Goal: Task Accomplishment & Management: Manage account settings

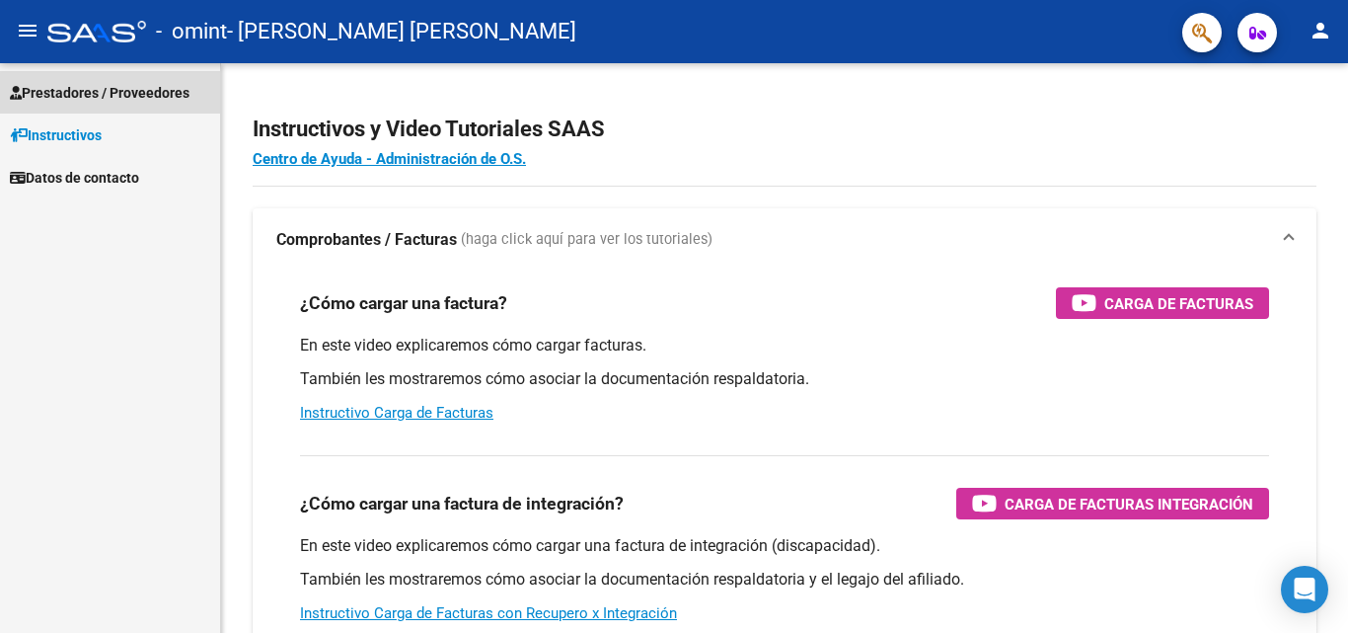
click at [138, 111] on link "Prestadores / Proveedores" at bounding box center [110, 92] width 220 height 42
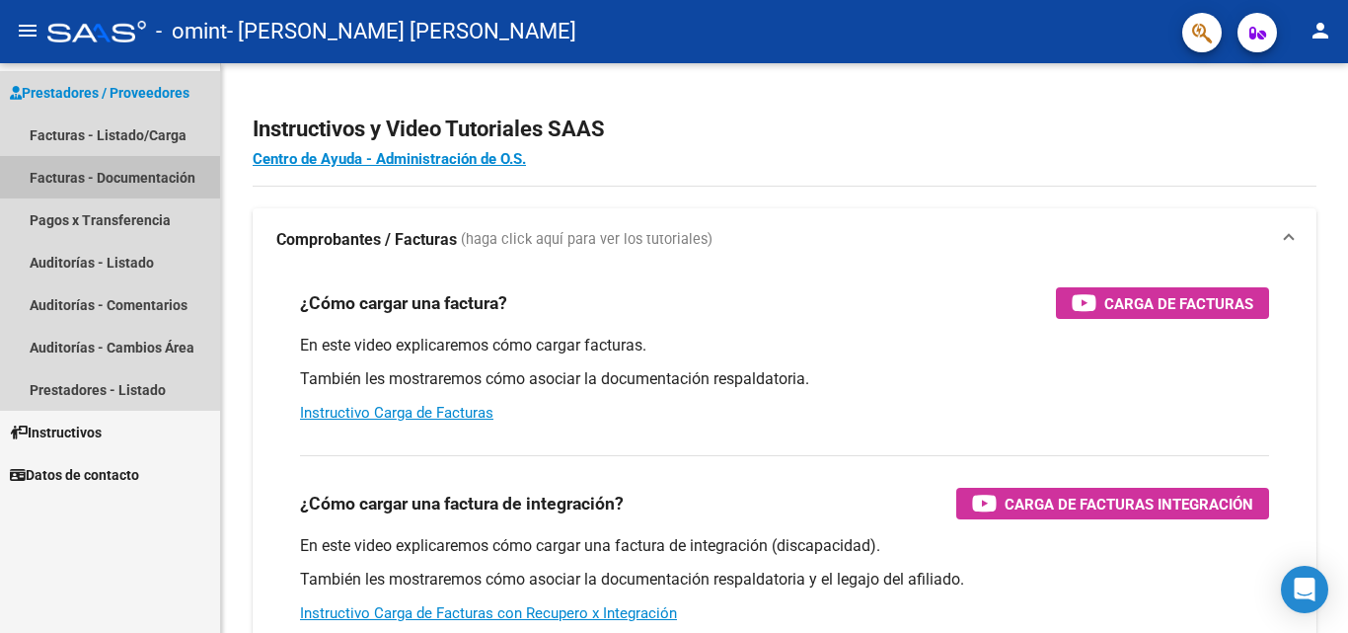
click at [136, 172] on link "Facturas - Documentación" at bounding box center [110, 177] width 220 height 42
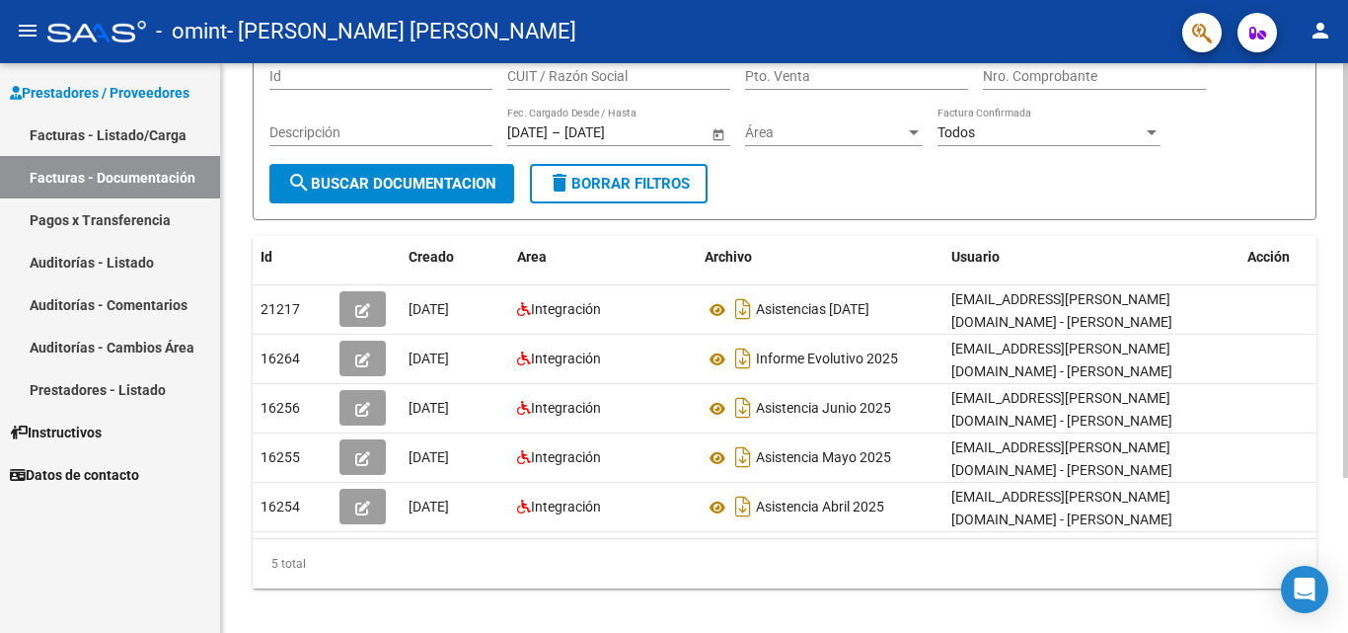
scroll to position [182, 0]
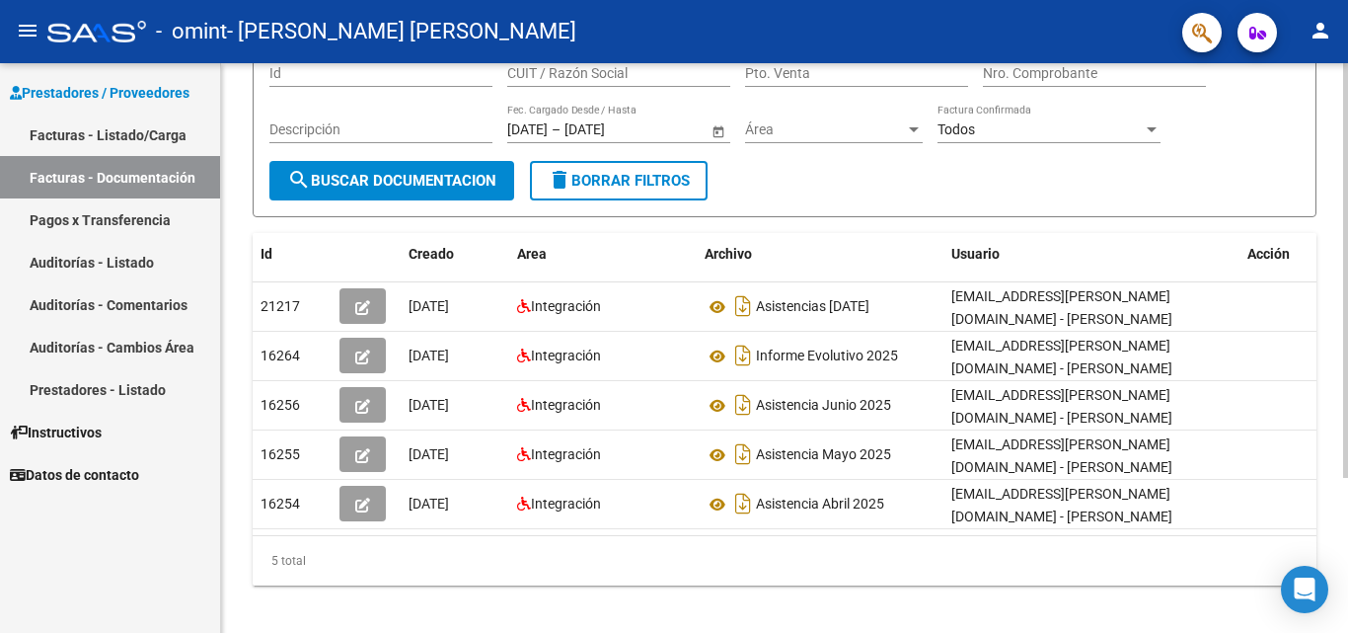
click at [1347, 497] on div at bounding box center [1345, 413] width 5 height 415
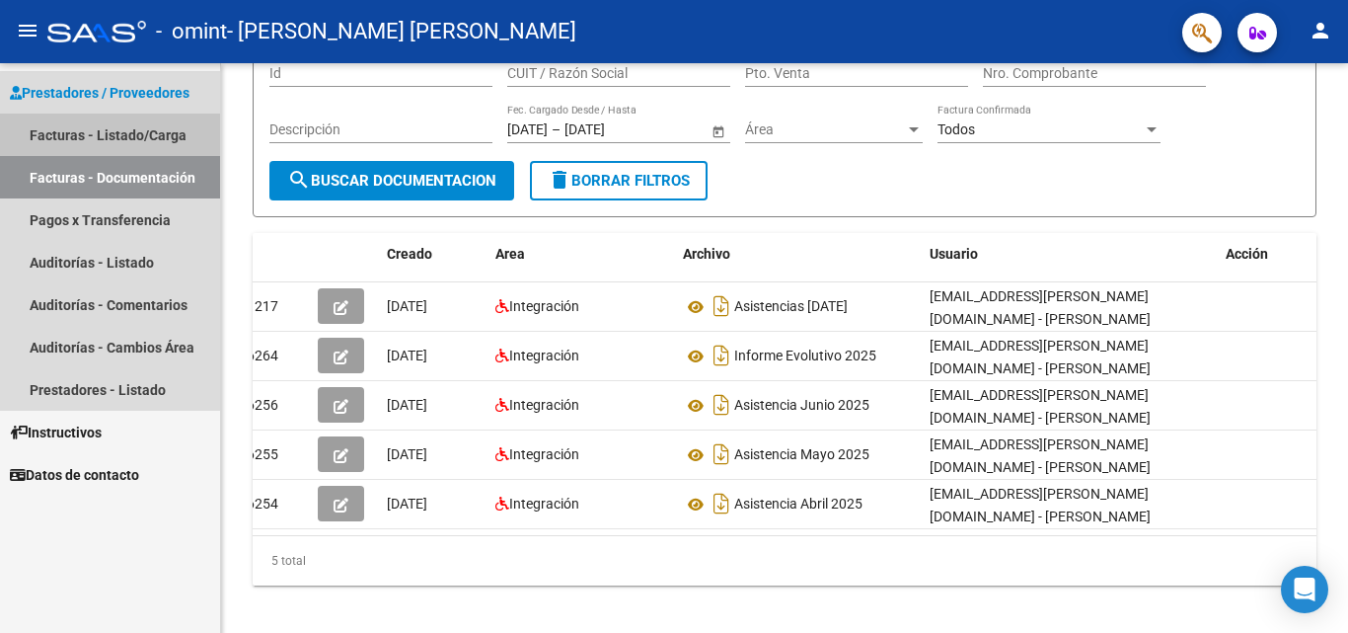
click at [130, 135] on link "Facturas - Listado/Carga" at bounding box center [110, 135] width 220 height 42
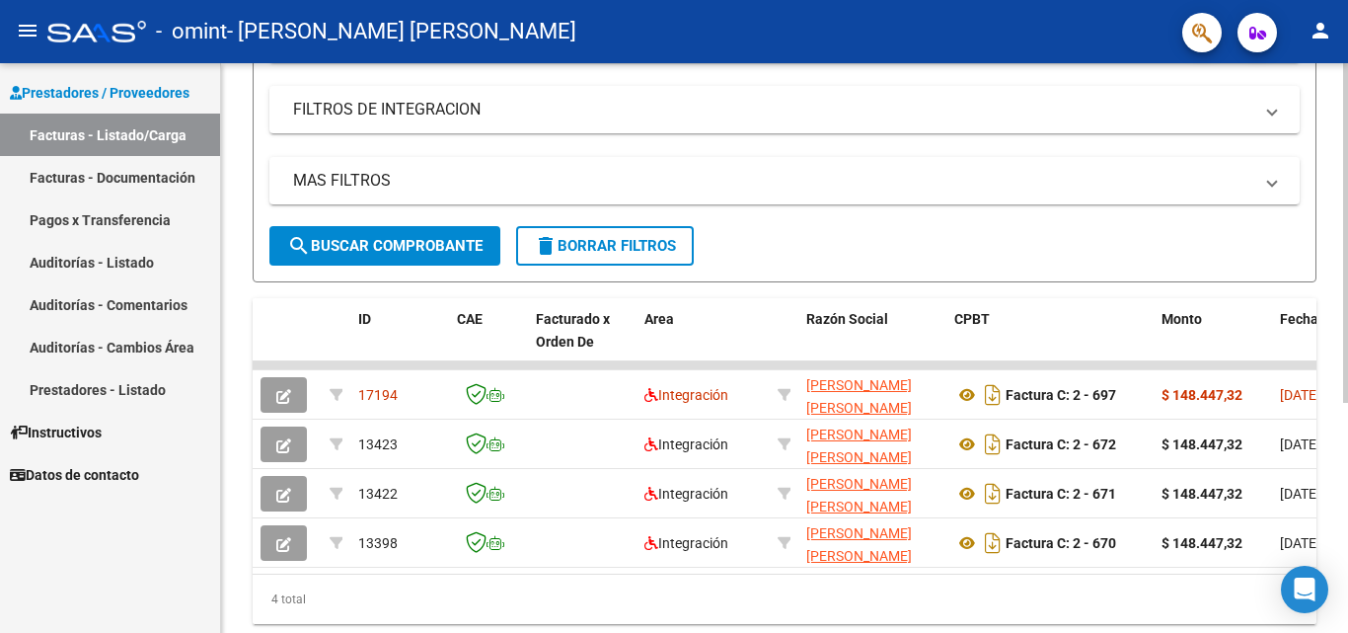
scroll to position [386, 0]
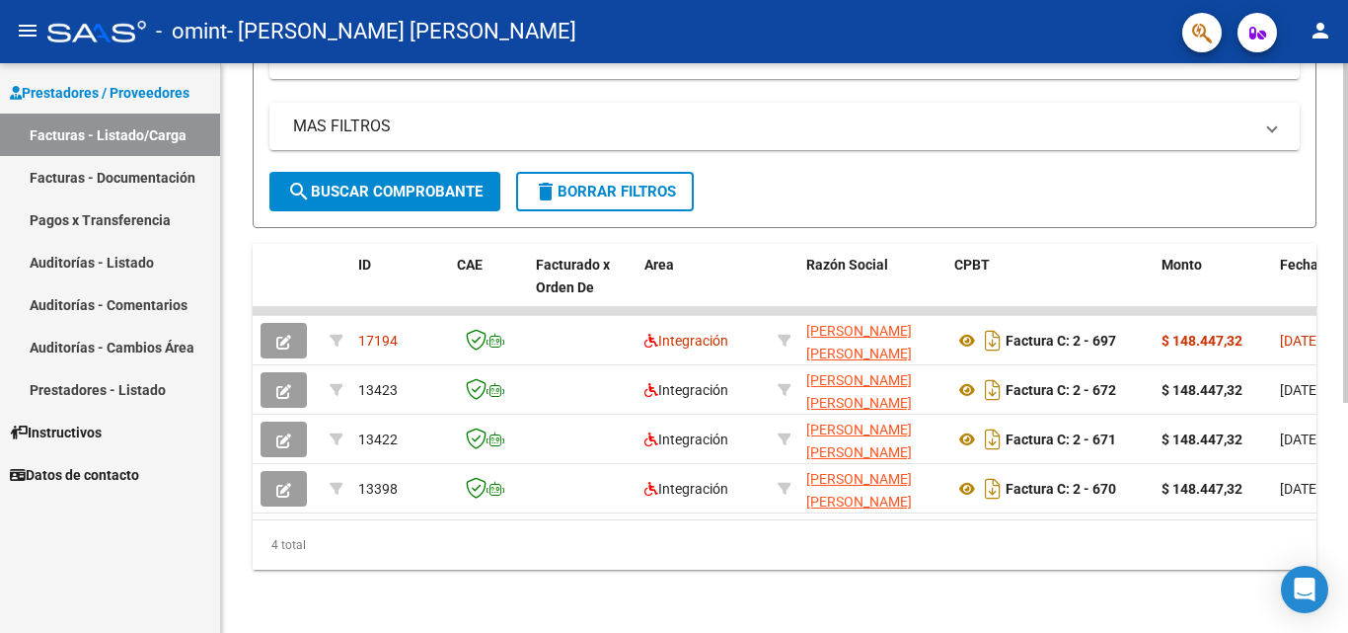
click at [1340, 530] on div "Video tutorial PRESTADORES -> Listado de CPBTs Emitidos por Prestadores / Prove…" at bounding box center [787, 163] width 1132 height 940
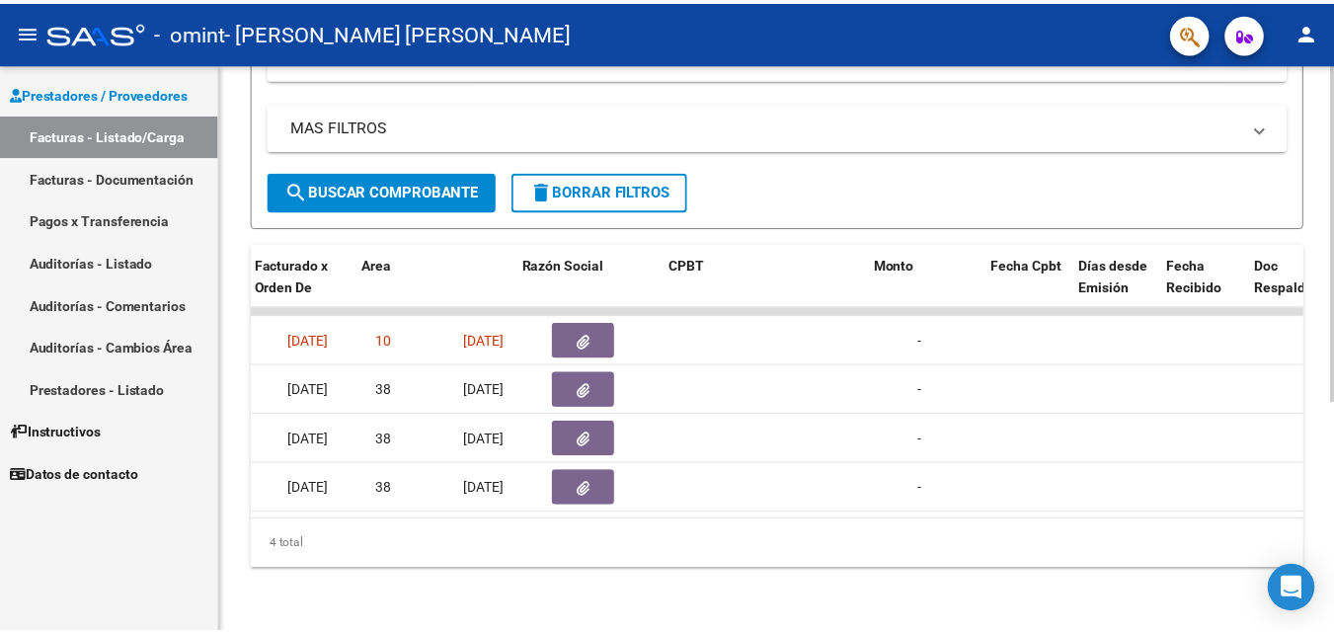
scroll to position [0, 231]
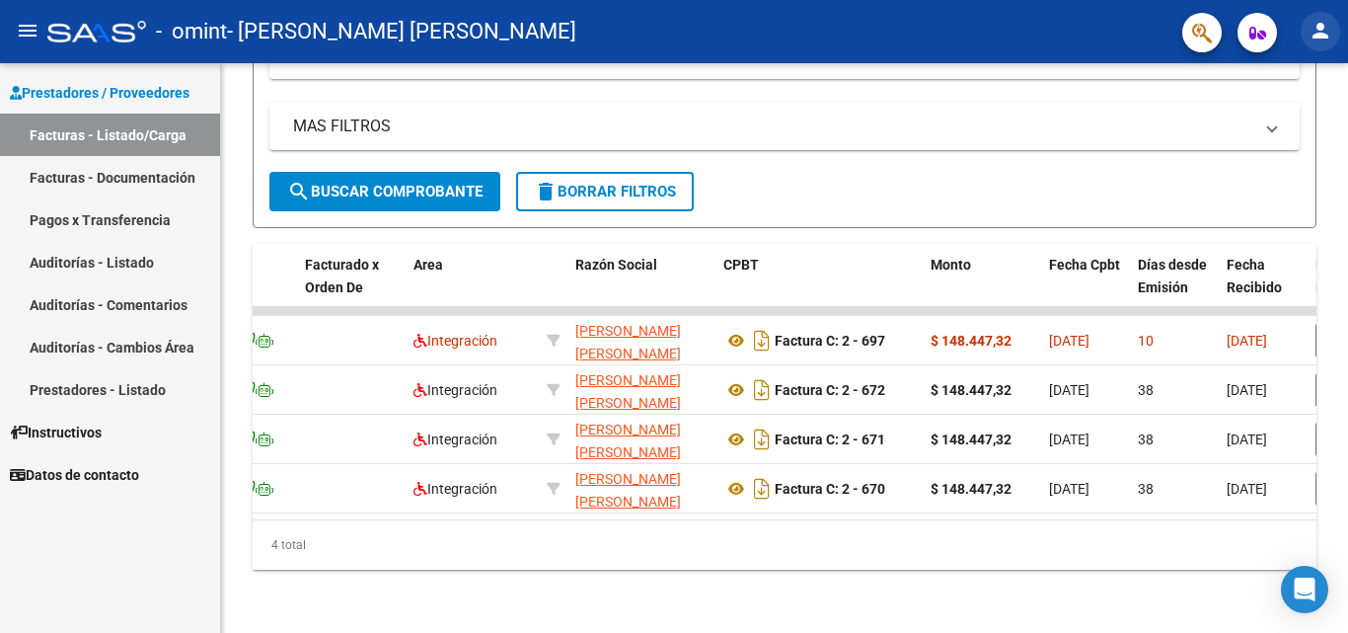
click at [1312, 26] on mat-icon "person" at bounding box center [1321, 31] width 24 height 24
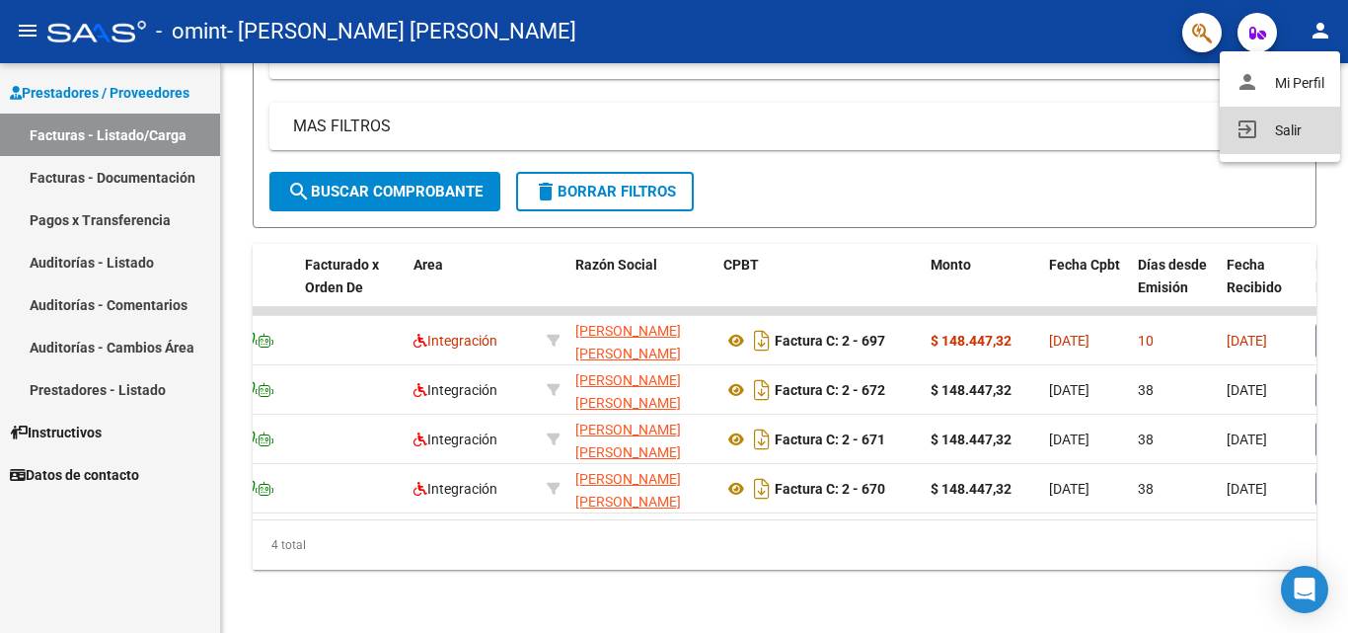
click at [1278, 129] on button "exit_to_app Salir" at bounding box center [1280, 130] width 120 height 47
